Goal: Check status

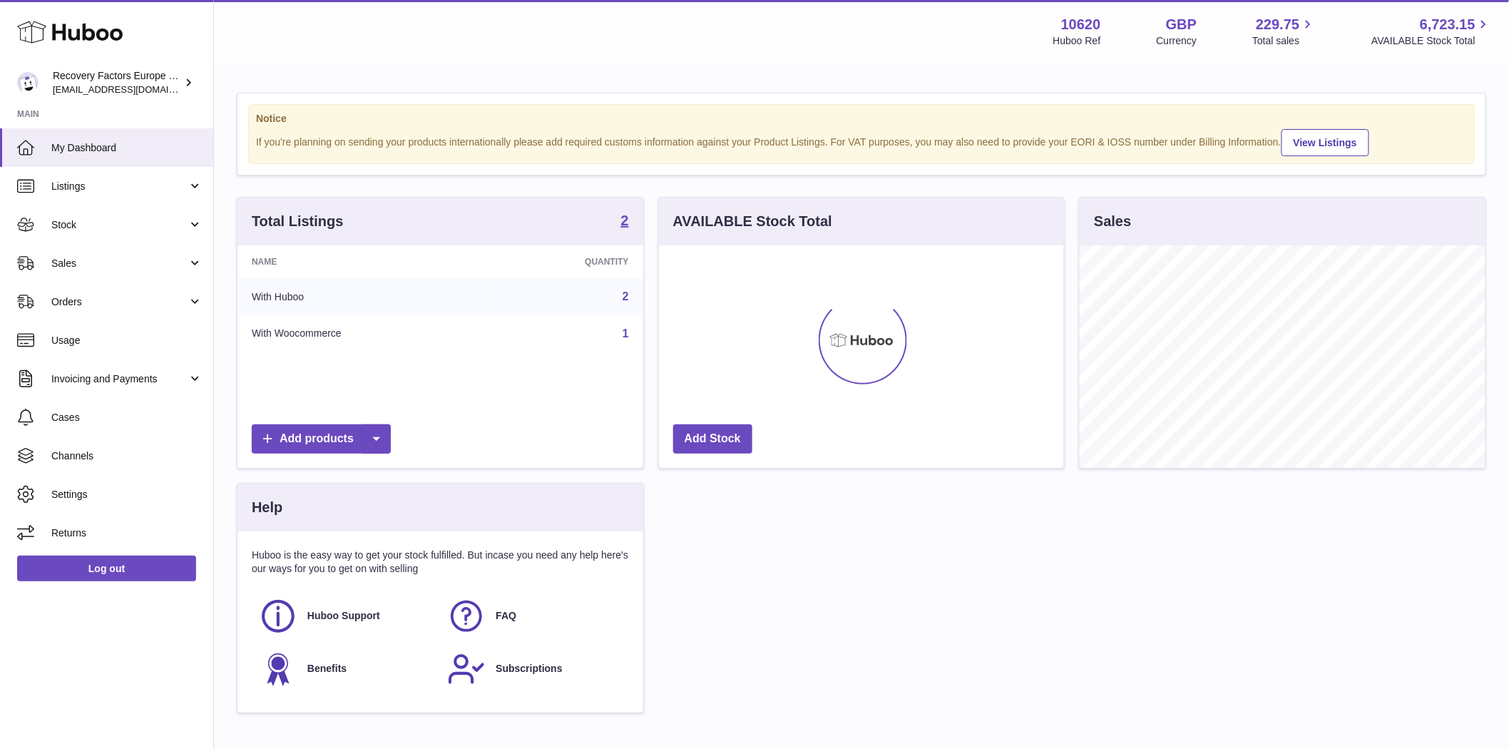
scroll to position [222, 405]
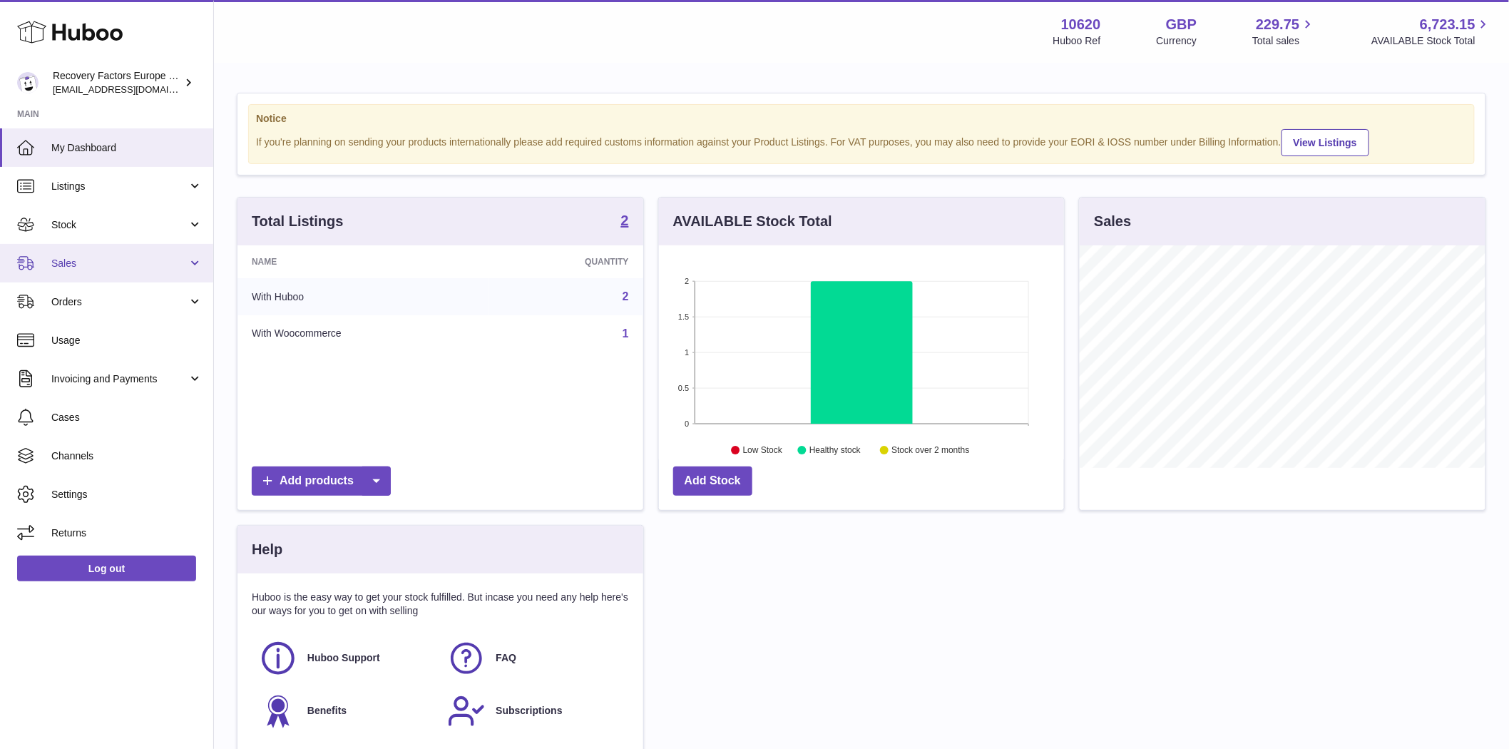
click at [83, 265] on span "Sales" at bounding box center [119, 264] width 136 height 14
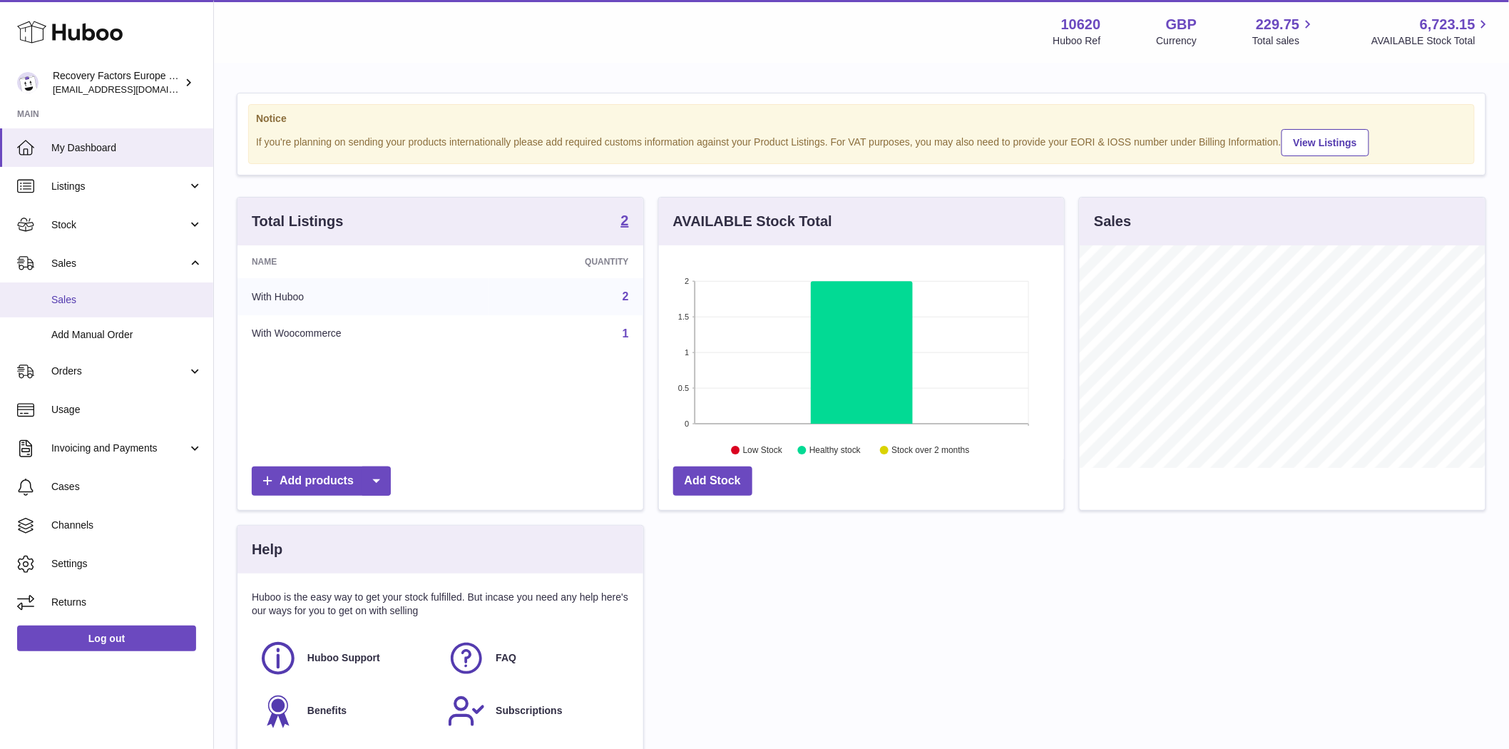
click at [66, 304] on span "Sales" at bounding box center [126, 300] width 151 height 14
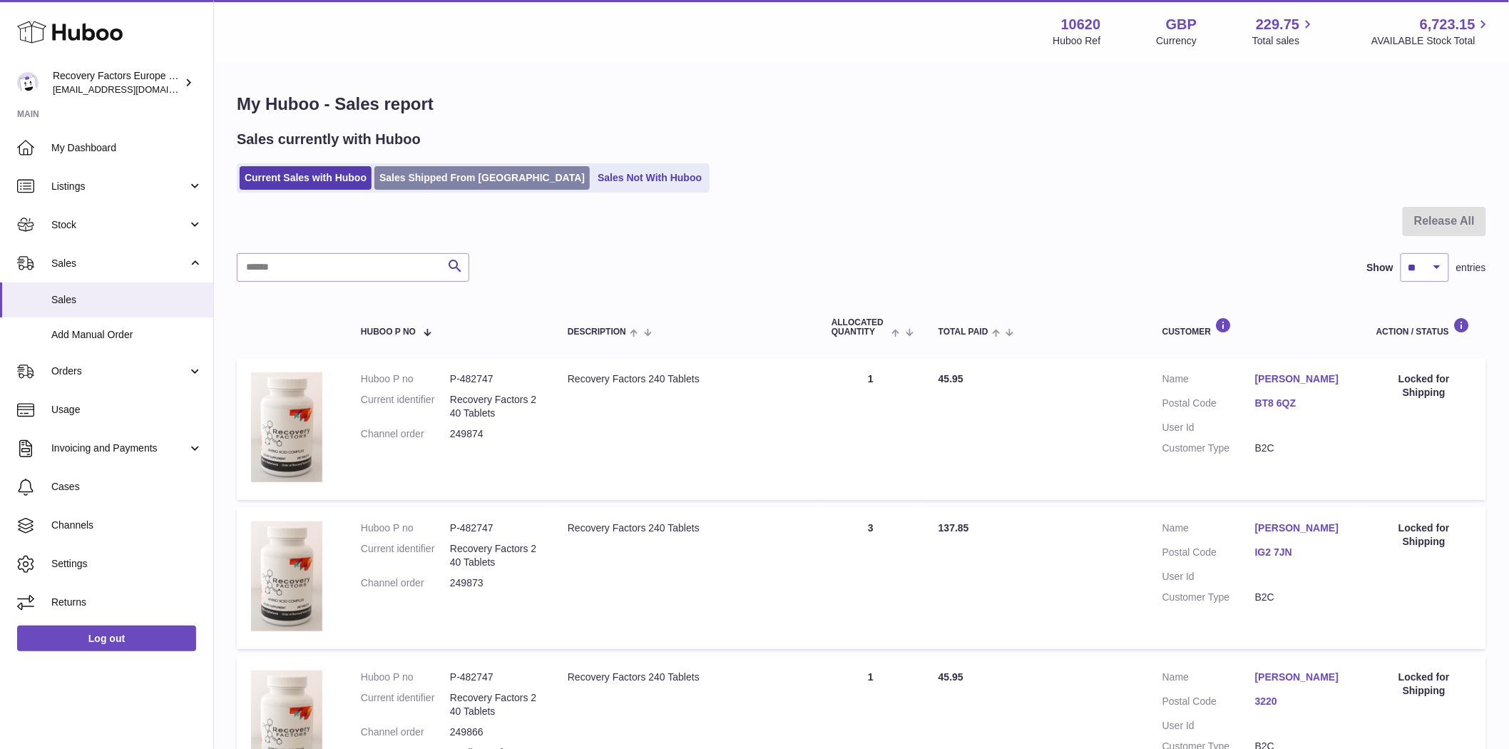
click at [409, 173] on link "Sales Shipped From [GEOGRAPHIC_DATA]" at bounding box center [481, 178] width 215 height 24
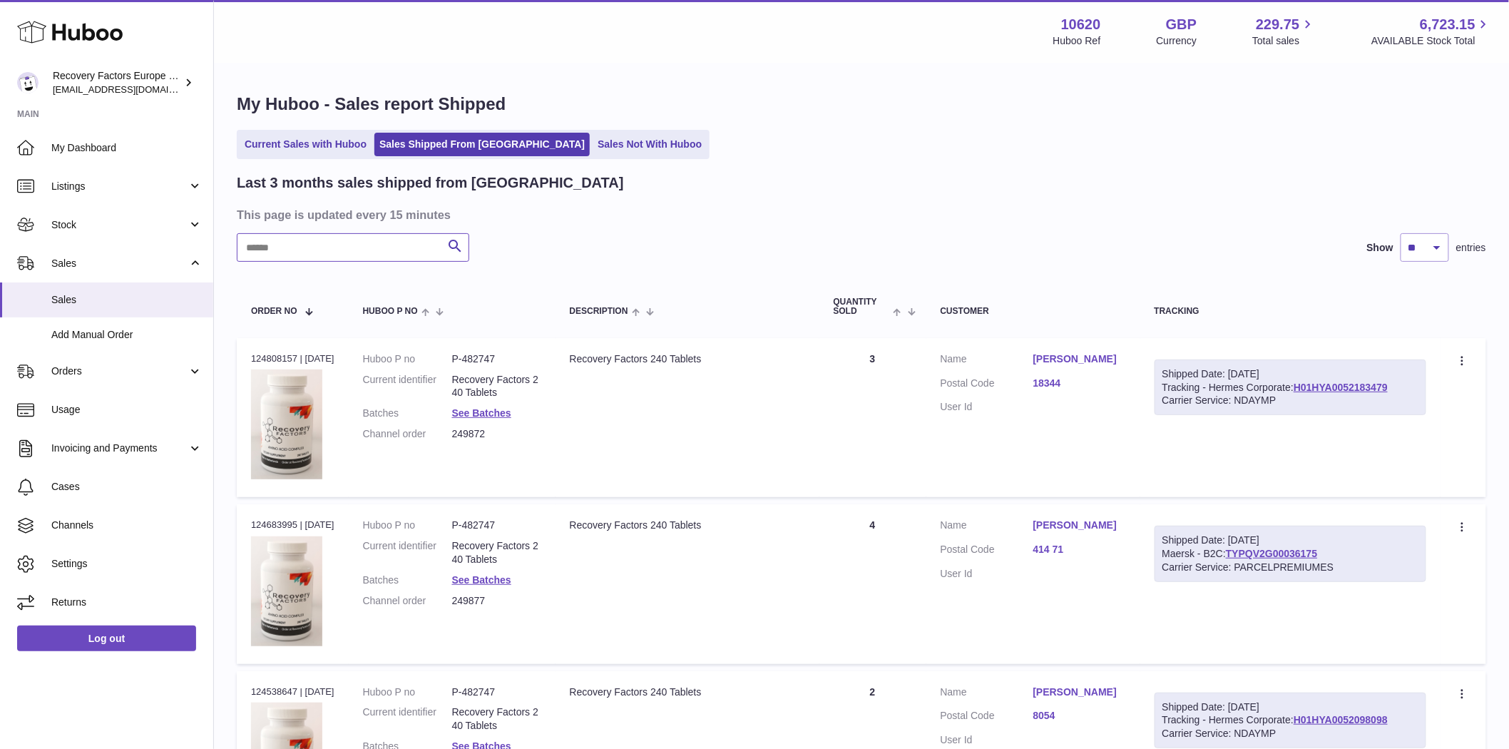
click at [258, 241] on input "text" at bounding box center [353, 247] width 232 height 29
paste input "*********"
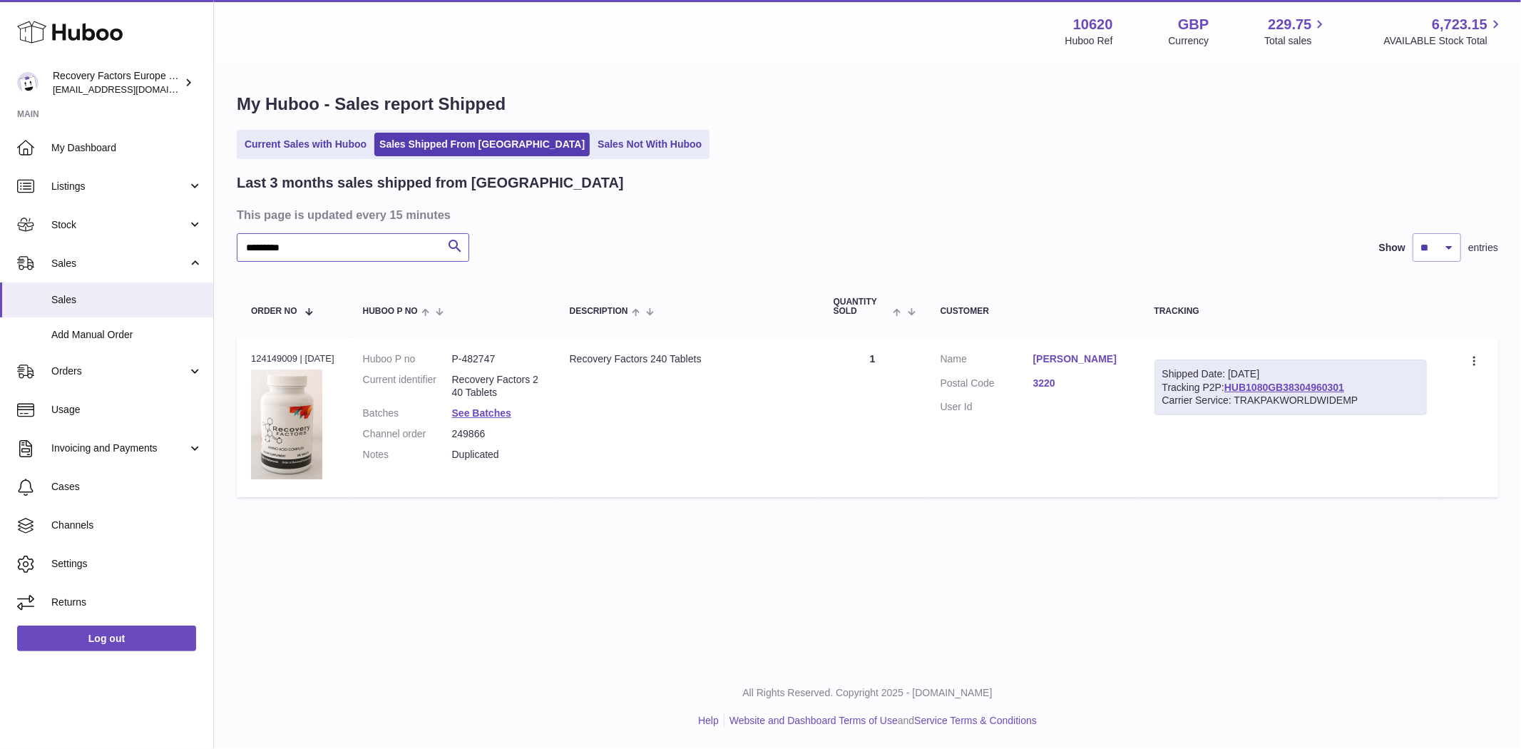
type input "*********"
click at [753, 400] on td "Description Recovery Factors 240 Tablets" at bounding box center [687, 417] width 264 height 159
drag, startPoint x: 511, startPoint y: 359, endPoint x: 468, endPoint y: 360, distance: 42.8
click at [468, 360] on dd "P-482747" at bounding box center [496, 359] width 89 height 14
copy dd "482747"
